Goal: Information Seeking & Learning: Learn about a topic

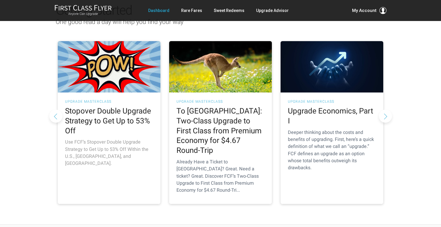
scroll to position [72, 0]
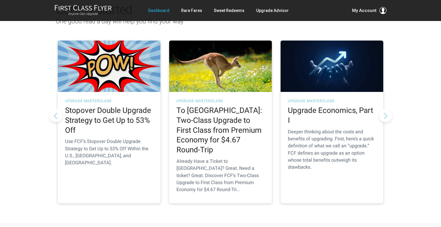
click at [386, 109] on button "Next slide" at bounding box center [385, 115] width 13 height 13
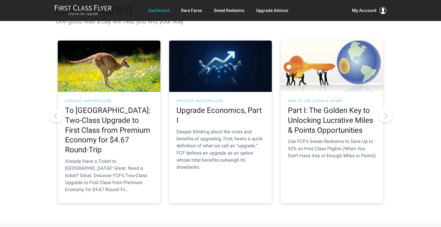
click at [385, 109] on button "Next slide" at bounding box center [385, 115] width 13 height 13
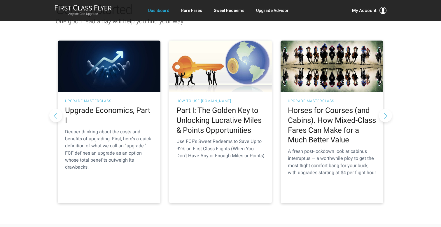
click at [385, 109] on button "Next slide" at bounding box center [385, 115] width 13 height 13
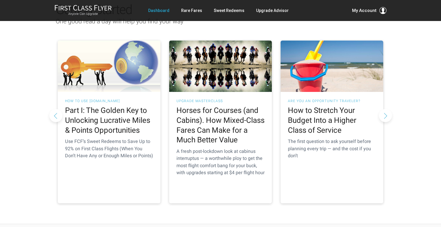
click at [385, 109] on button "Next slide" at bounding box center [385, 115] width 13 height 13
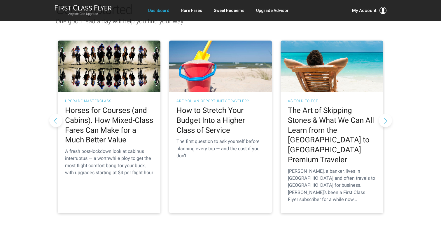
click at [385, 114] on button "Next slide" at bounding box center [385, 120] width 13 height 13
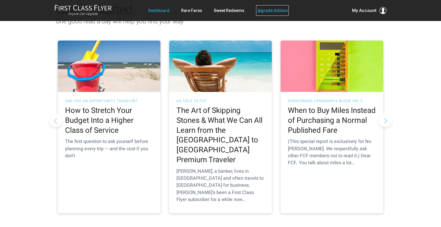
click at [269, 12] on link "Upgrade Advisor" at bounding box center [272, 10] width 33 height 10
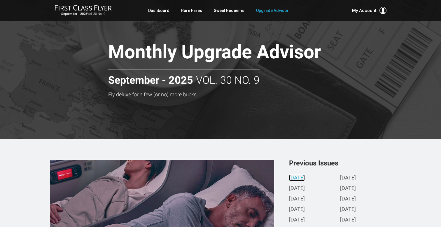
click at [305, 178] on link "September 2025" at bounding box center [297, 178] width 16 height 6
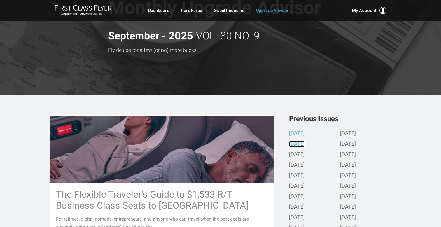
click at [305, 147] on link "[DATE]" at bounding box center [297, 144] width 16 height 6
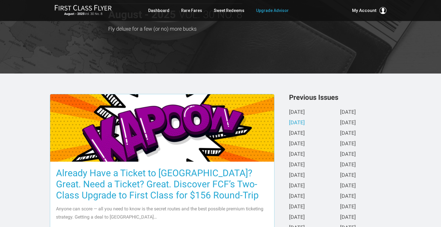
scroll to position [97, 0]
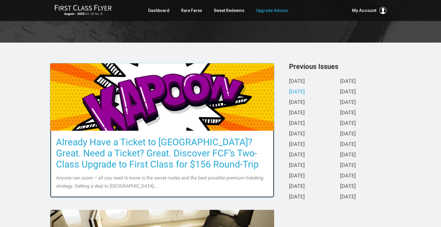
click at [148, 138] on h3 "Already Have a Ticket to [GEOGRAPHIC_DATA]? Great. Need a Ticket? Great. Discov…" at bounding box center [162, 152] width 212 height 33
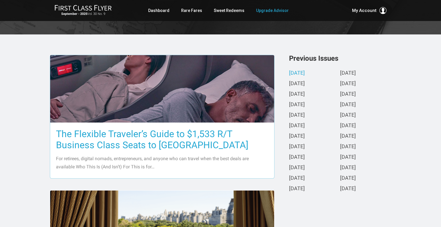
scroll to position [105, 0]
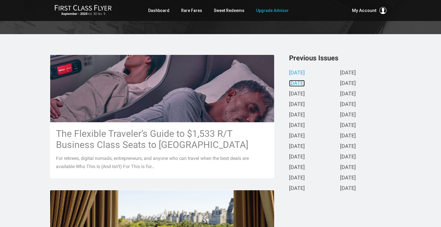
click at [296, 83] on link "August 2025" at bounding box center [297, 83] width 16 height 6
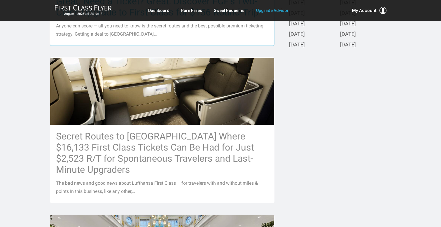
scroll to position [253, 0]
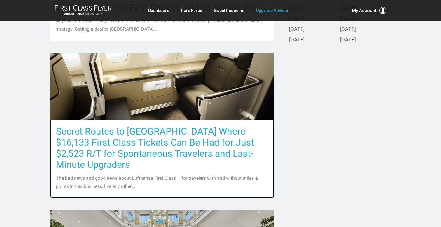
click at [157, 94] on img at bounding box center [162, 86] width 224 height 126
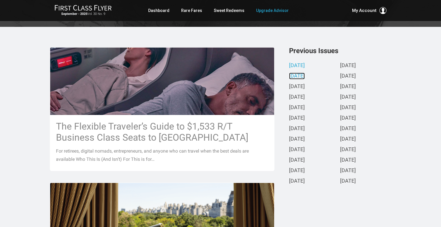
click at [302, 78] on link "[DATE]" at bounding box center [297, 76] width 16 height 6
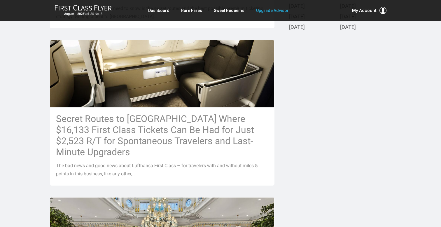
scroll to position [347, 0]
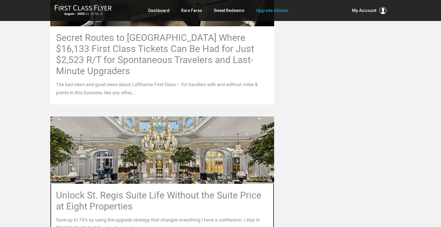
click at [143, 152] on img at bounding box center [162, 149] width 224 height 149
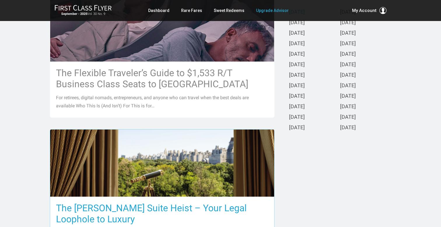
scroll to position [113, 0]
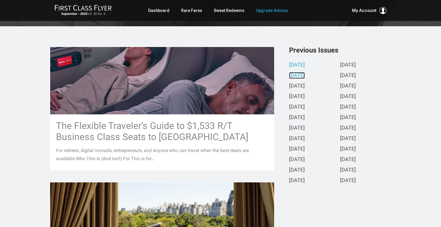
click at [305, 77] on link "[DATE]" at bounding box center [297, 76] width 16 height 6
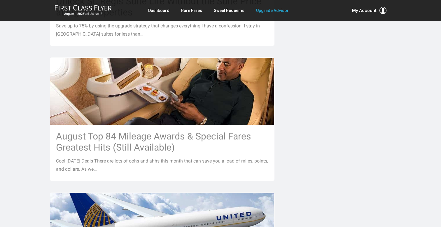
scroll to position [548, 0]
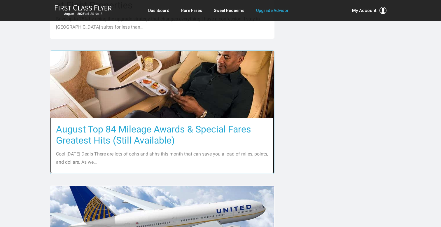
click at [154, 150] on p "Cool [DATE] Deals There are lots of oohs and ahhs this month that can save you …" at bounding box center [162, 158] width 212 height 16
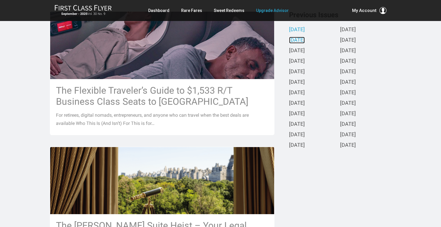
click at [305, 43] on link "August 2025" at bounding box center [297, 40] width 16 height 6
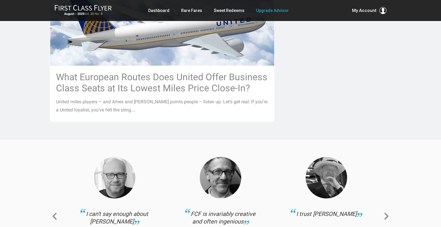
scroll to position [761, 0]
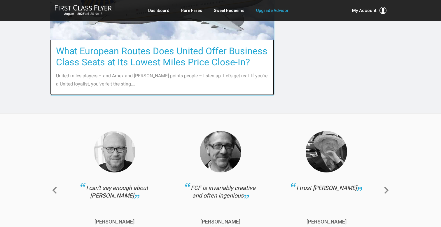
click at [142, 53] on h3 "What European Routes Does United Offer Business Class Seats at Its Lowest Miles…" at bounding box center [162, 56] width 212 height 22
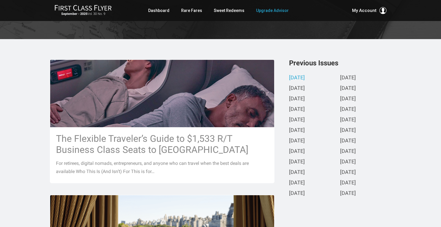
scroll to position [99, 0]
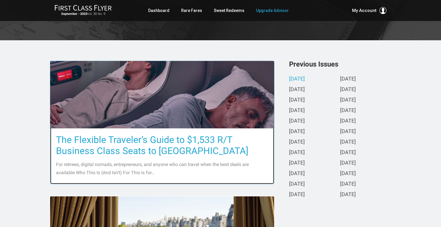
click at [212, 122] on img at bounding box center [162, 95] width 224 height 126
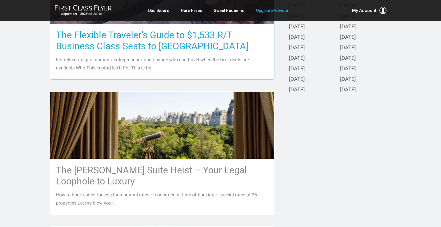
scroll to position [228, 0]
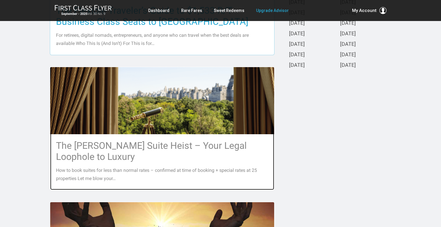
click at [164, 125] on img at bounding box center [162, 100] width 224 height 149
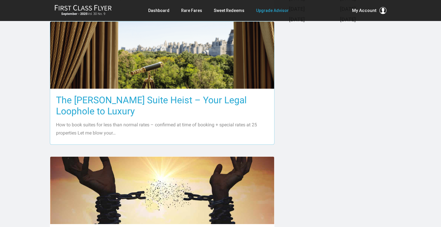
scroll to position [288, 0]
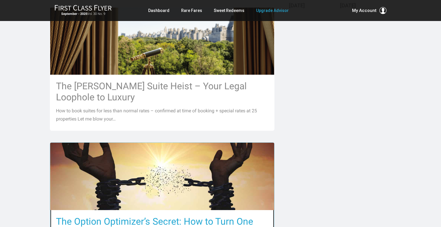
click at [148, 174] on img at bounding box center [162, 176] width 224 height 128
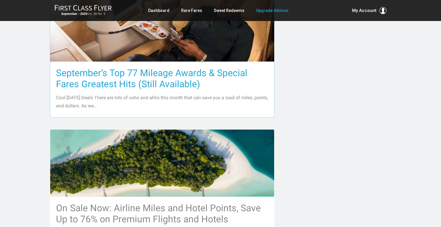
scroll to position [564, 0]
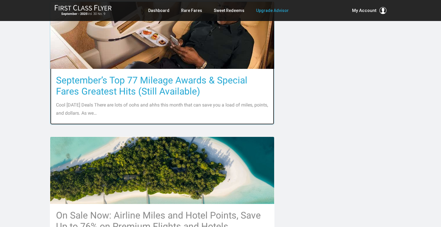
click at [183, 106] on p "Cool [DATE] Deals There are lots of oohs and ahhs this month that can save you …" at bounding box center [162, 109] width 212 height 16
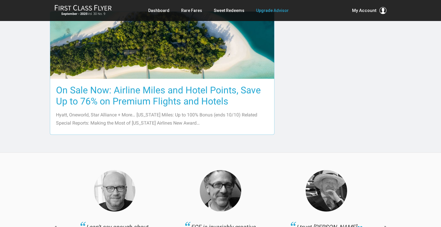
scroll to position [708, 0]
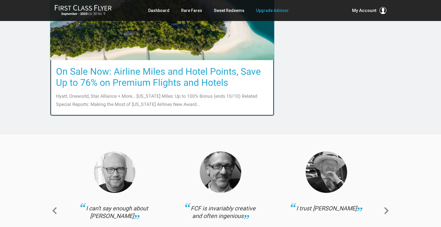
click at [131, 78] on h3 "On Sale Now: Airline Miles and Hotel Points, Save Up to 76% on Premium Flights …" at bounding box center [162, 77] width 212 height 22
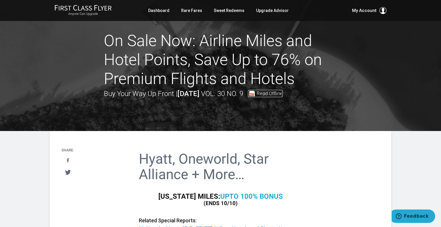
click at [283, 93] on span "Read Offline" at bounding box center [270, 93] width 26 height 5
